Goal: Find specific page/section: Find specific page/section

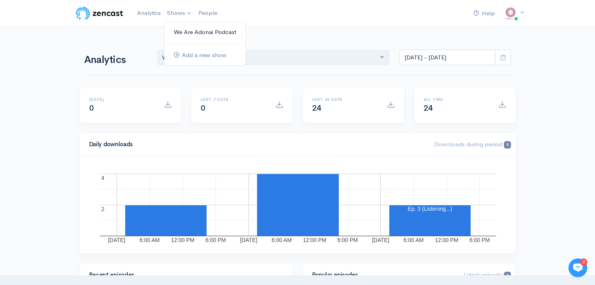
click at [189, 30] on link "We Are Adonai Podcast" at bounding box center [204, 32] width 81 height 14
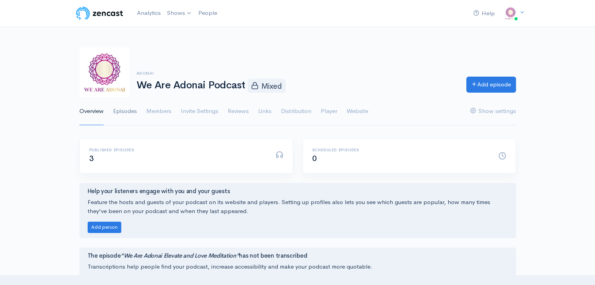
click at [130, 113] on link "Episodes" at bounding box center [125, 111] width 24 height 28
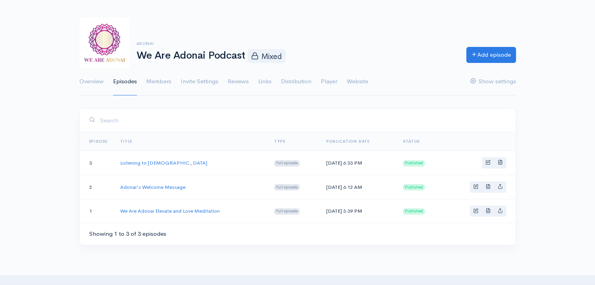
scroll to position [39, 0]
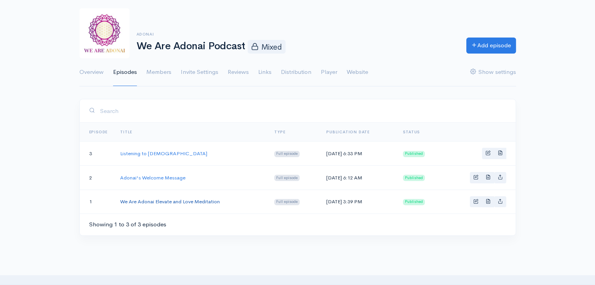
click at [187, 202] on link "We Are Adonai Elevate and Love Meditation" at bounding box center [170, 201] width 100 height 7
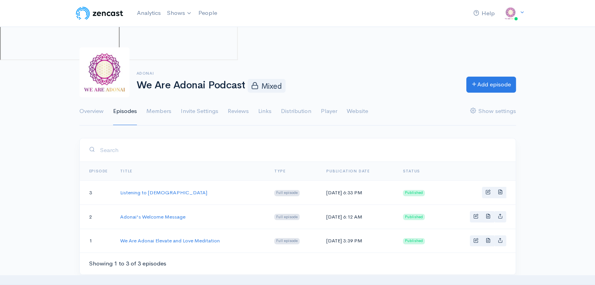
scroll to position [39, 0]
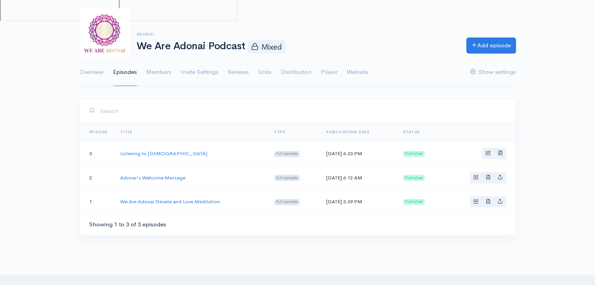
drag, startPoint x: 486, startPoint y: 203, endPoint x: 486, endPoint y: 222, distance: 18.8
click at [486, 222] on div "Showing 1 to 3 of 3 episodes" at bounding box center [298, 224] width 436 height 22
click at [486, 201] on span "Basic example" at bounding box center [487, 201] width 5 height 5
